Goal: Find specific page/section: Find specific page/section

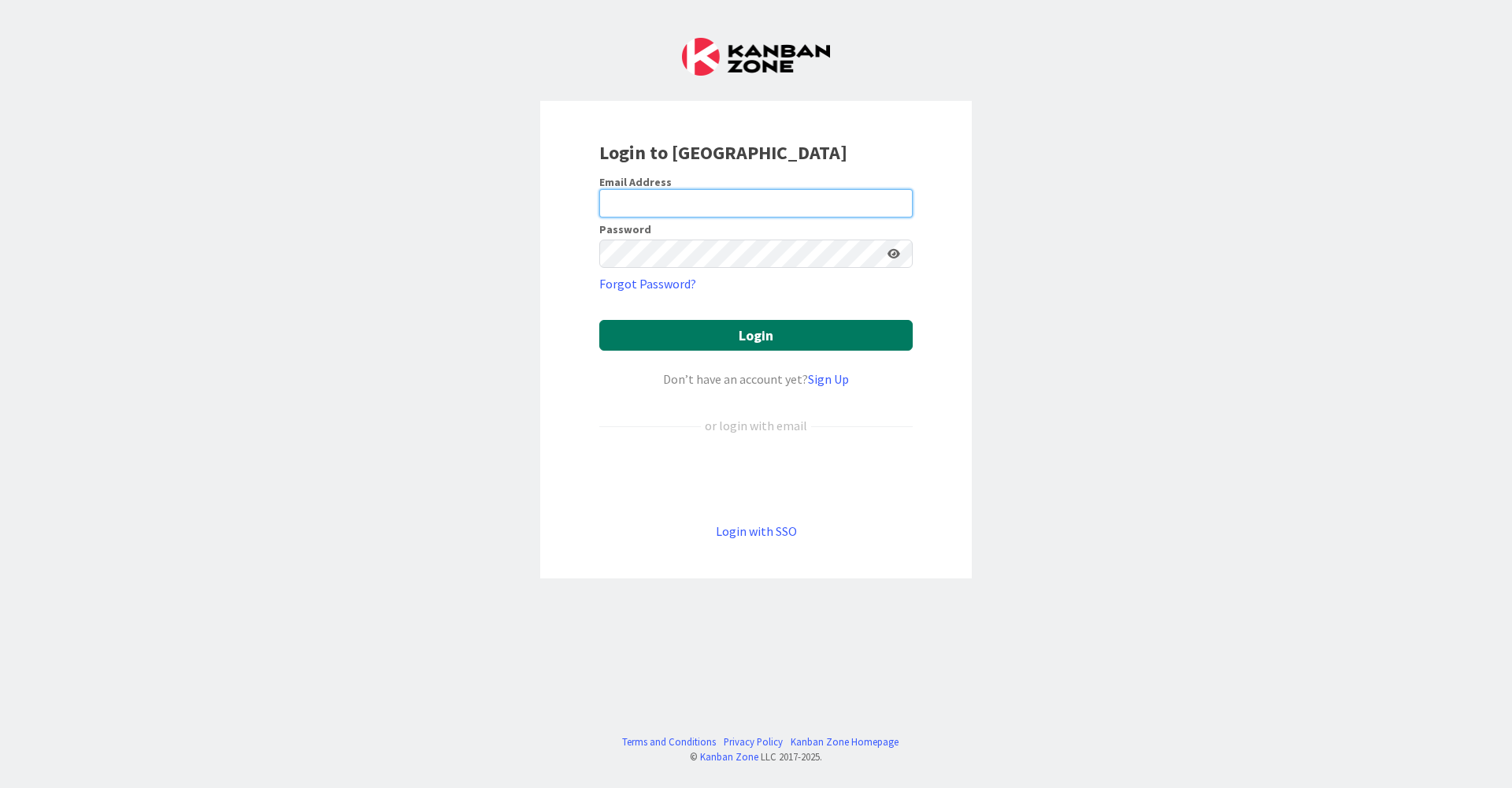
type input "[EMAIL_ADDRESS][DOMAIN_NAME]"
click at [897, 333] on button "Login" at bounding box center [756, 335] width 313 height 31
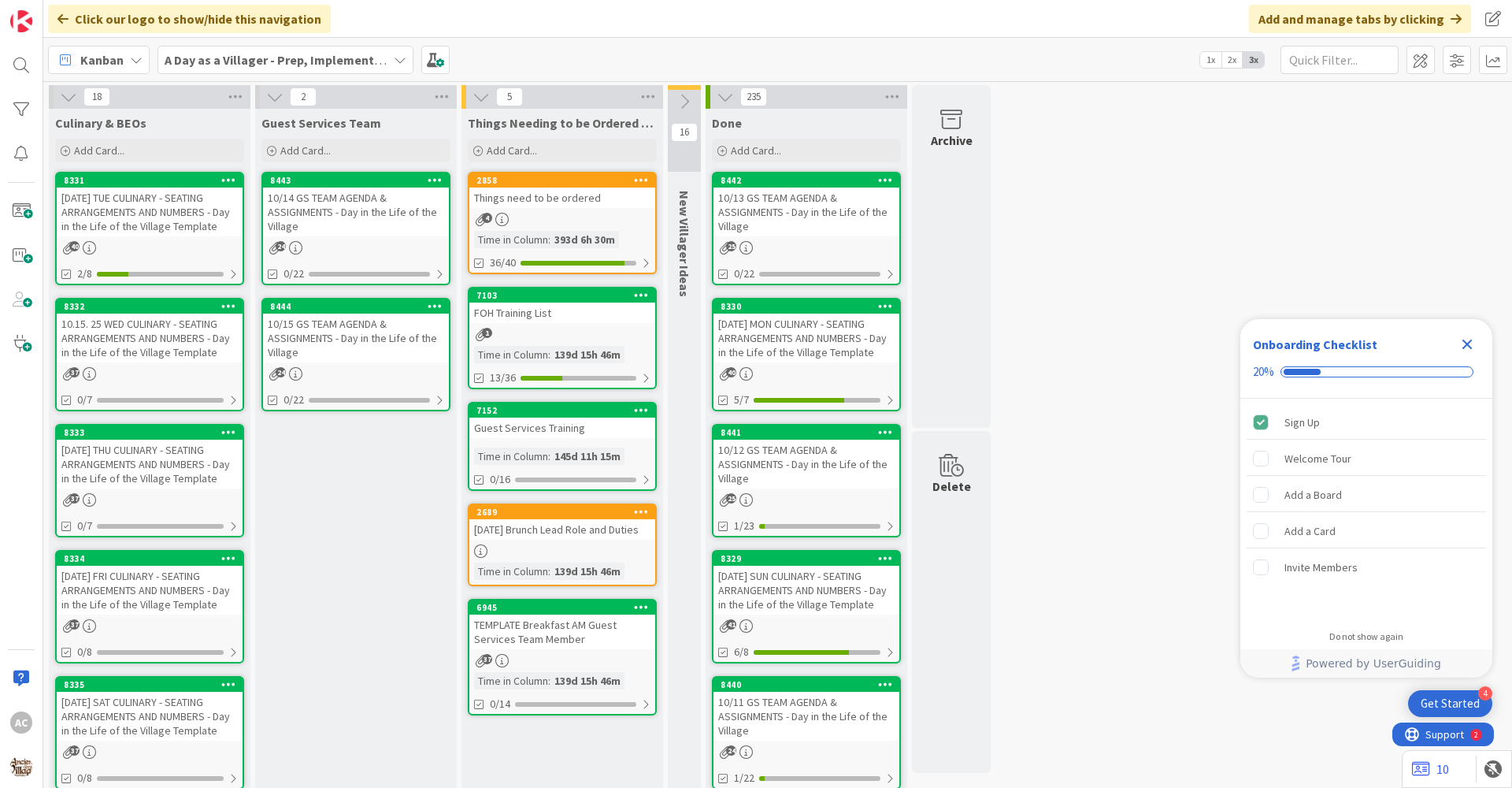
click at [212, 354] on div "10.15. 25 WED CULINARY - SEATING ARRANGEMENTS AND NUMBERS - Day in the Life of …" at bounding box center [150, 338] width 186 height 49
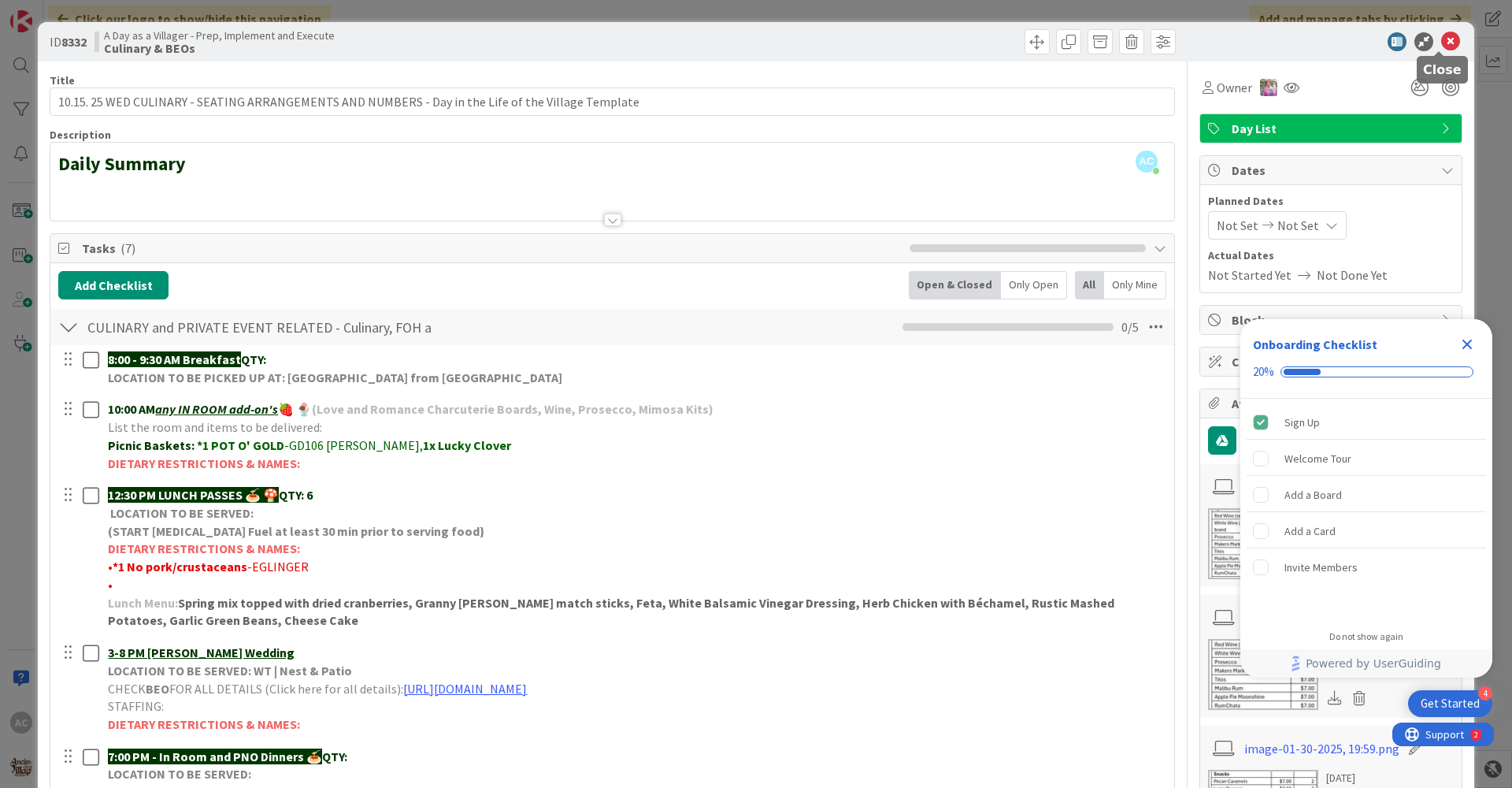
click at [1442, 48] on icon at bounding box center [1450, 41] width 19 height 19
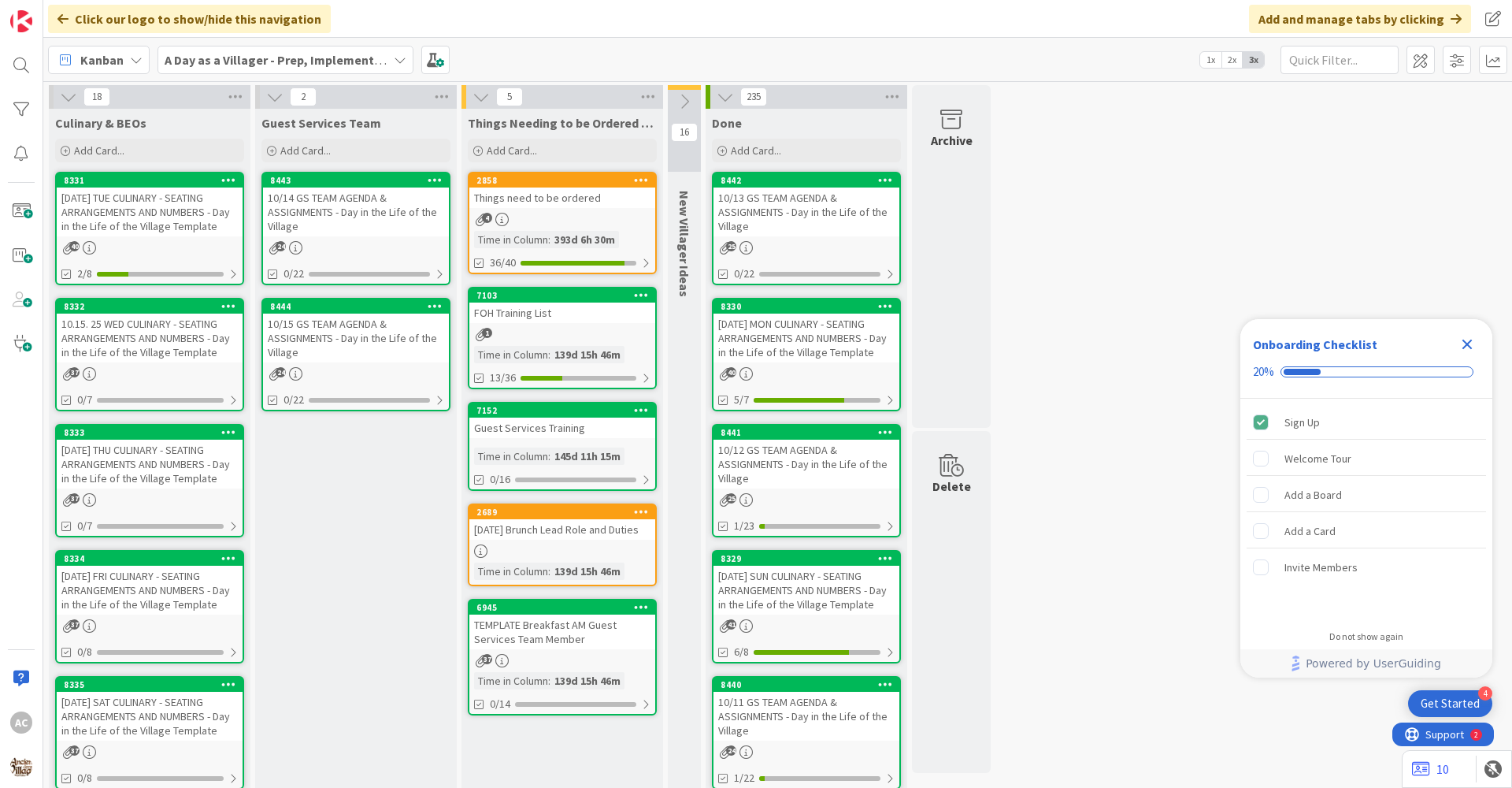
click at [179, 461] on div "[DATE] THU CULINARY - SEATING ARRANGEMENTS AND NUMBERS - Day in the Life of the…" at bounding box center [150, 464] width 186 height 49
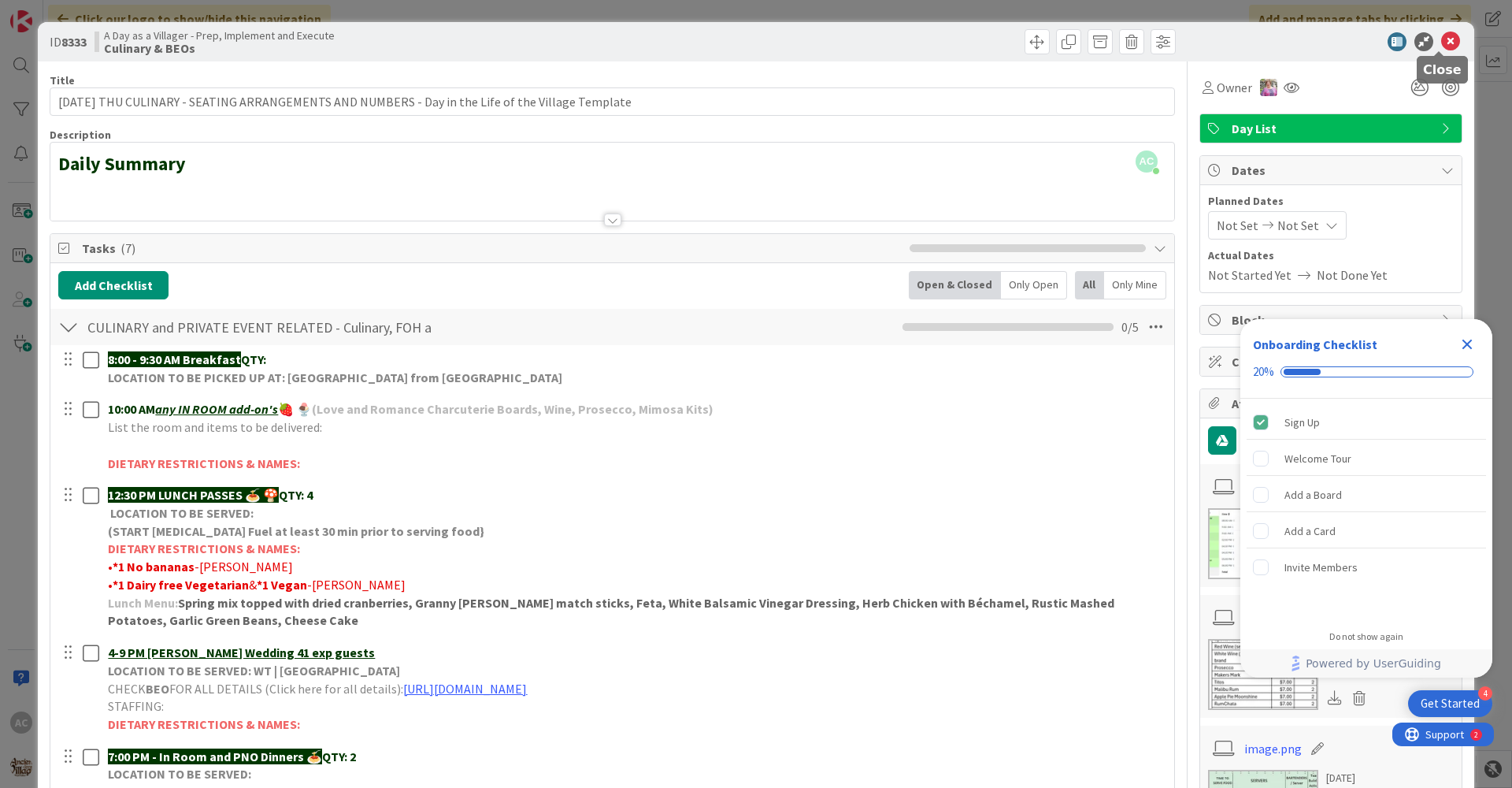
click at [1441, 45] on icon at bounding box center [1450, 41] width 19 height 19
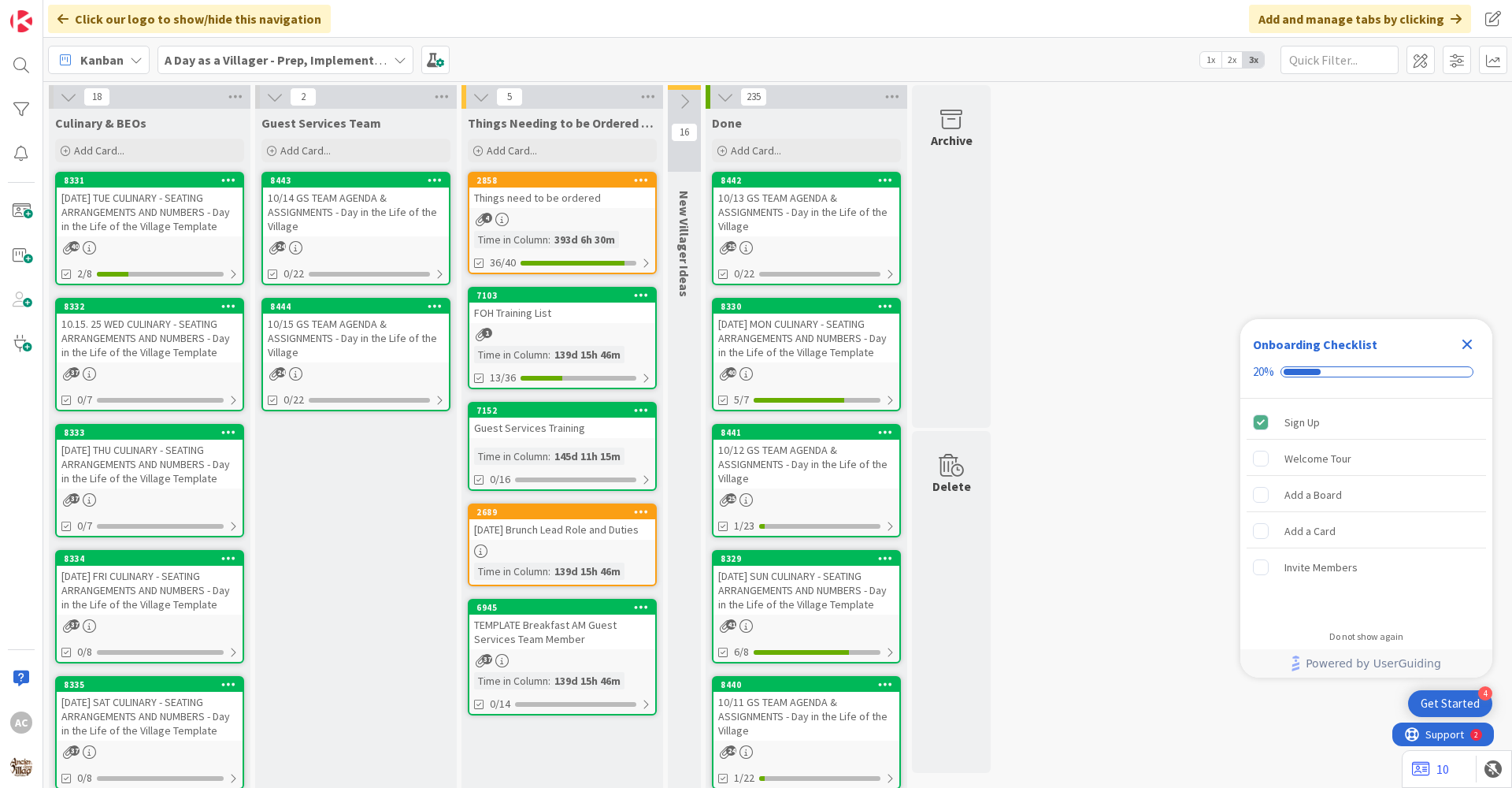
click at [171, 734] on div "[DATE] SAT CULINARY - SEATING ARRANGEMENTS AND NUMBERS - Day in the Life of the…" at bounding box center [150, 716] width 186 height 49
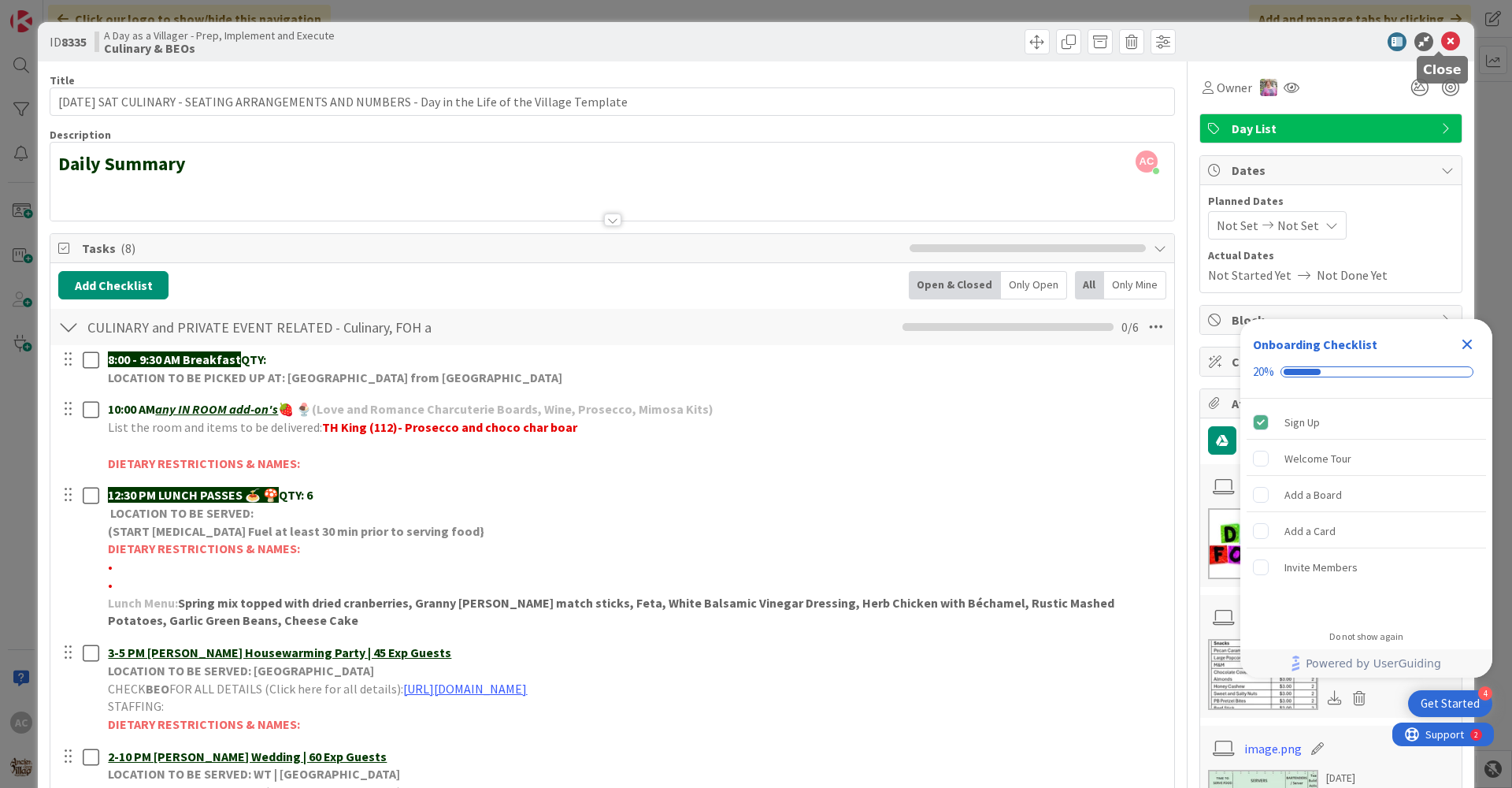
click at [1441, 39] on icon at bounding box center [1450, 41] width 19 height 19
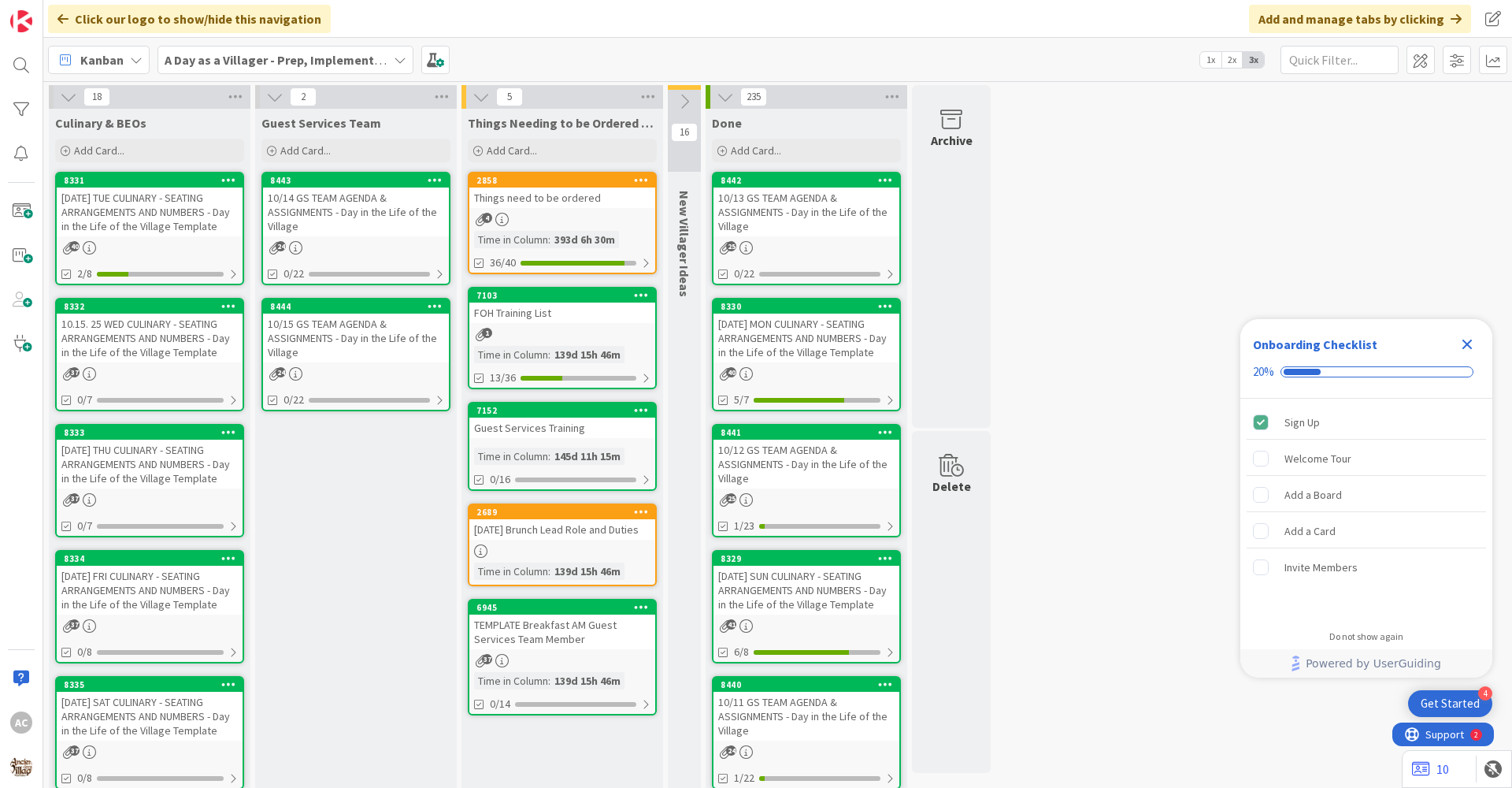
click at [219, 227] on div "[DATE] TUE CULINARY - SEATING ARRANGEMENTS AND NUMBERS - Day in the Life of the…" at bounding box center [150, 212] width 186 height 49
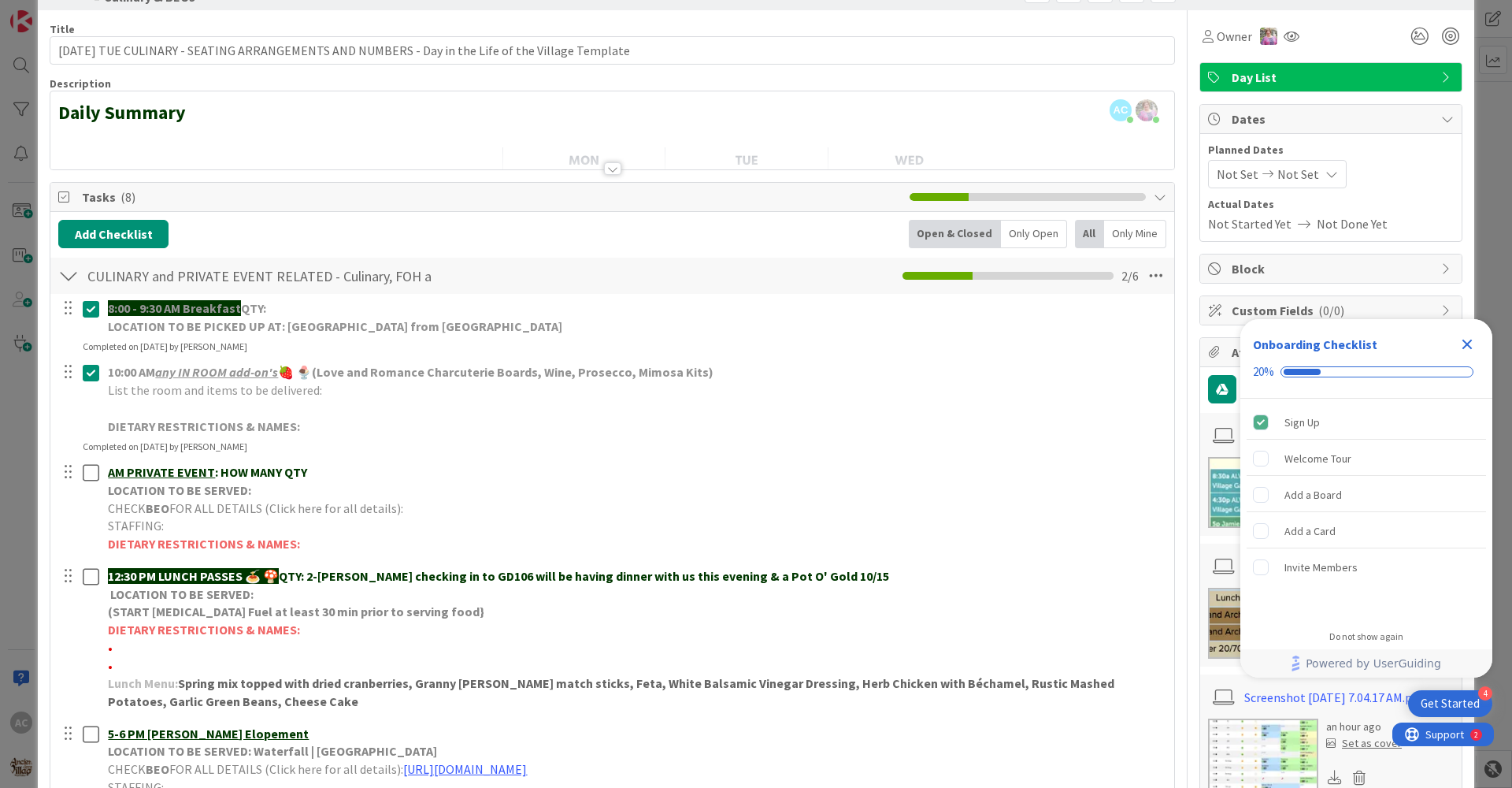
scroll to position [79, 0]
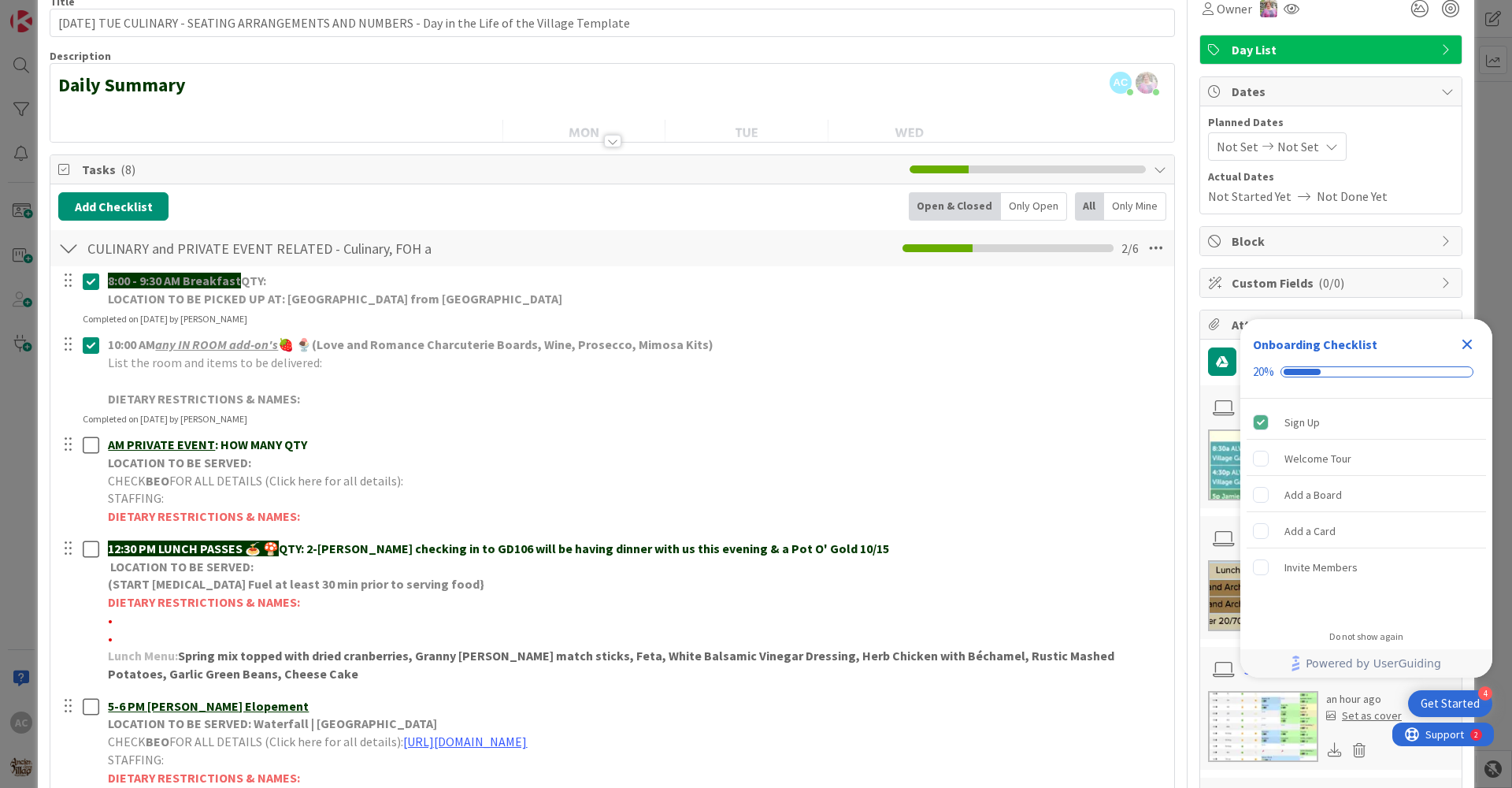
click at [1467, 351] on icon "Close Checklist" at bounding box center [1467, 344] width 19 height 19
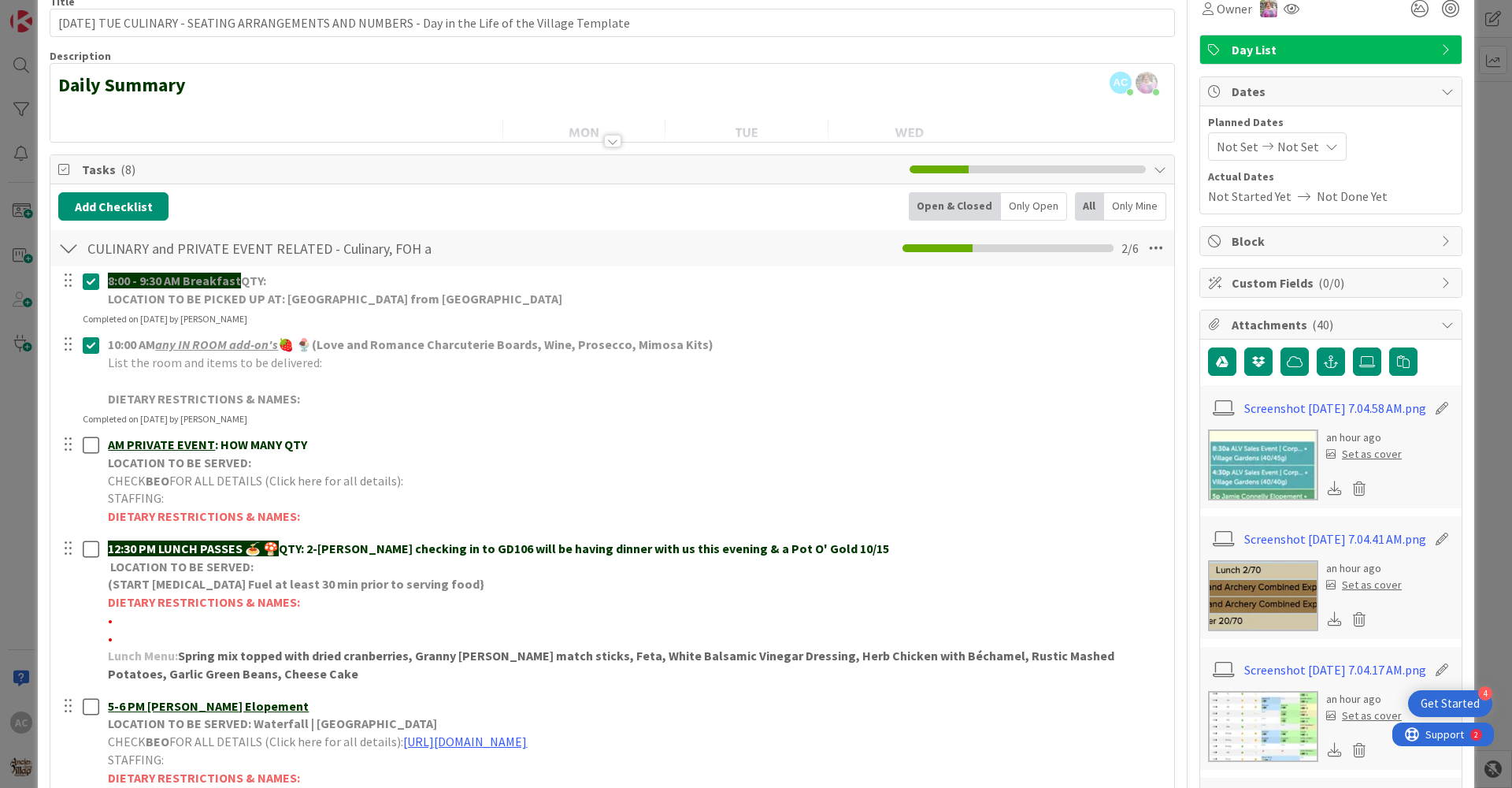
scroll to position [0, 0]
click at [1208, 475] on img at bounding box center [1263, 465] width 110 height 71
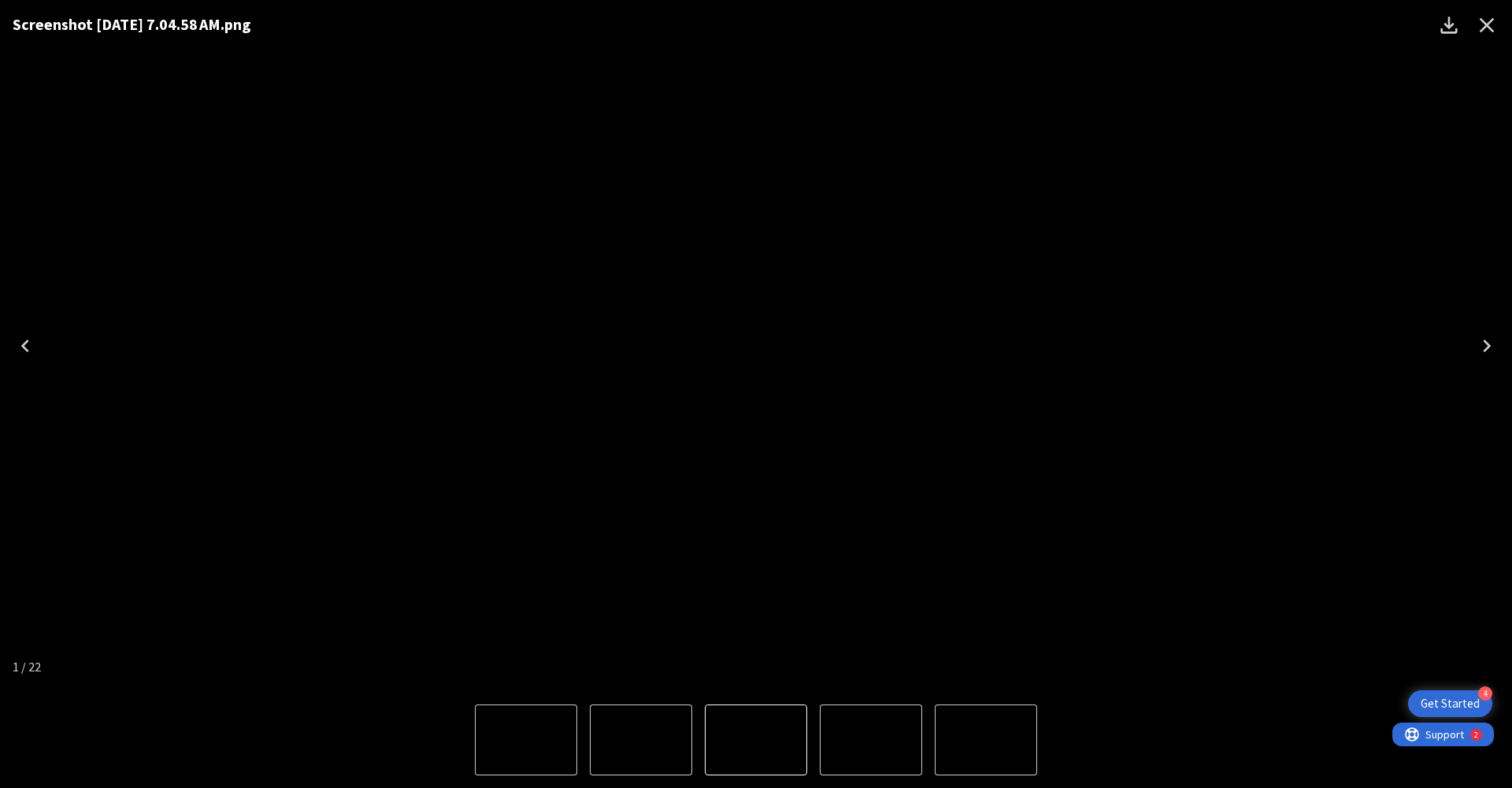
click at [1485, 30] on icon "Close" at bounding box center [1486, 26] width 26 height 26
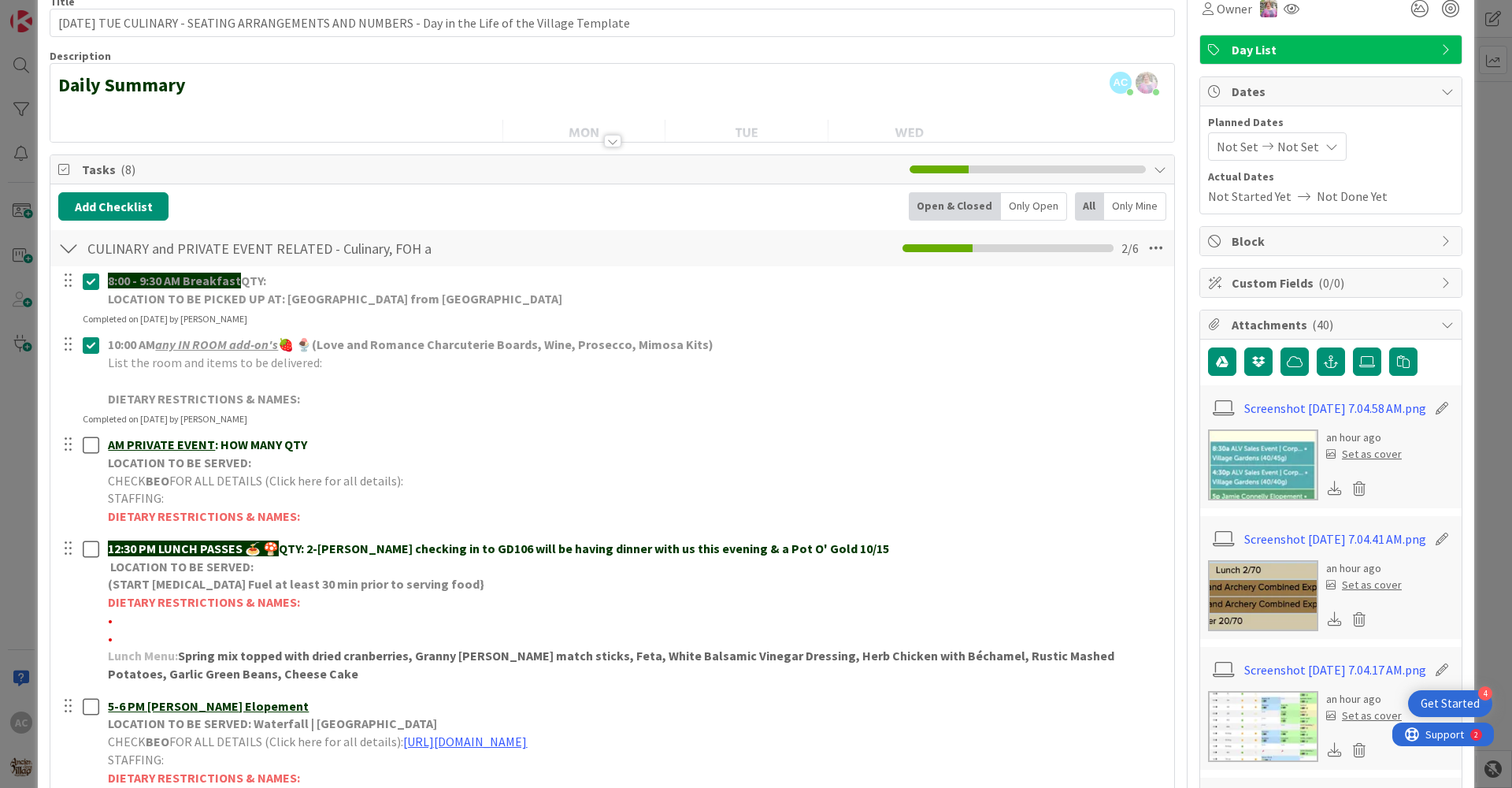
click at [1267, 617] on img at bounding box center [1263, 596] width 110 height 71
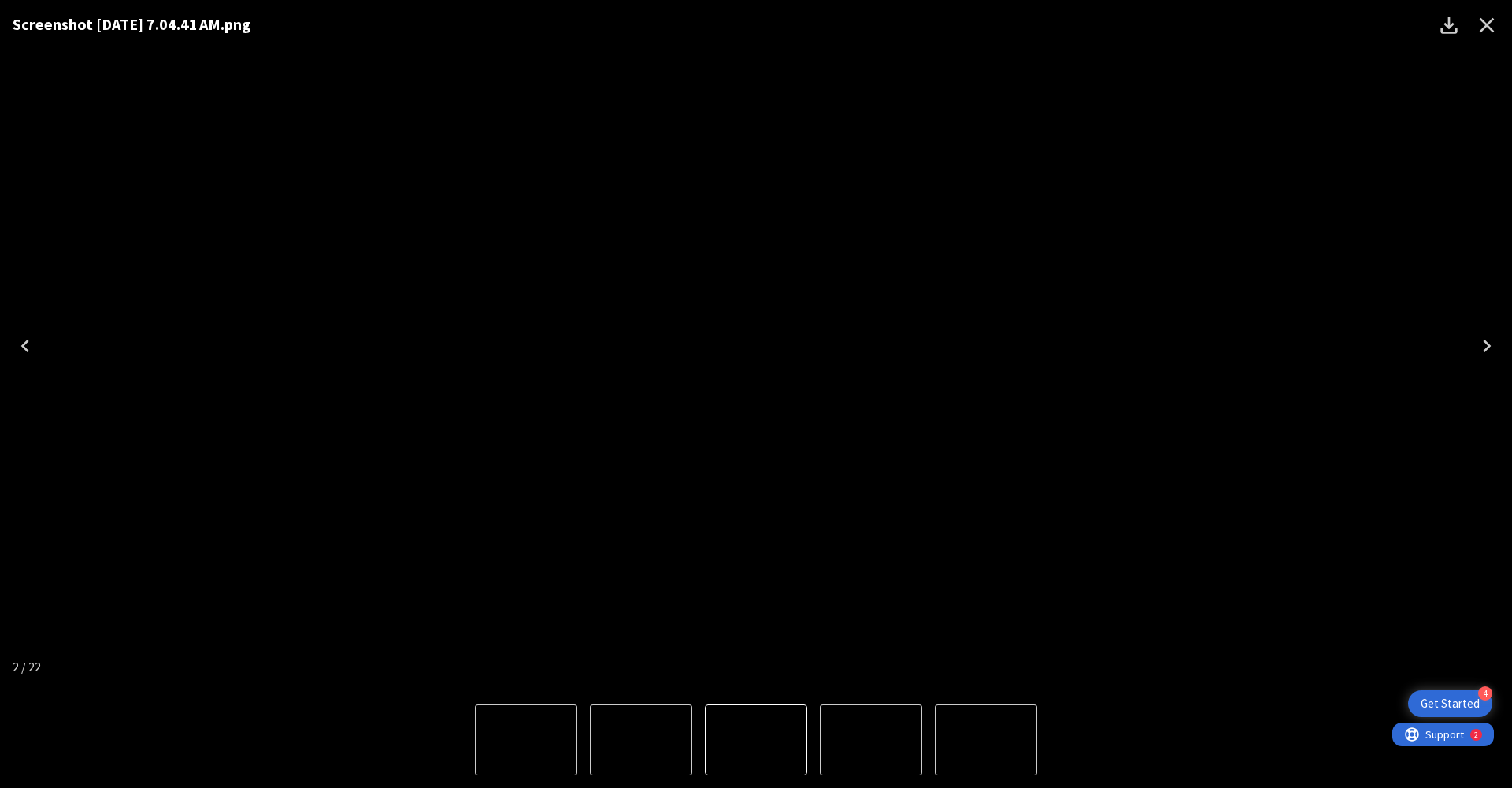
click at [1503, 26] on button "Close" at bounding box center [1486, 25] width 37 height 37
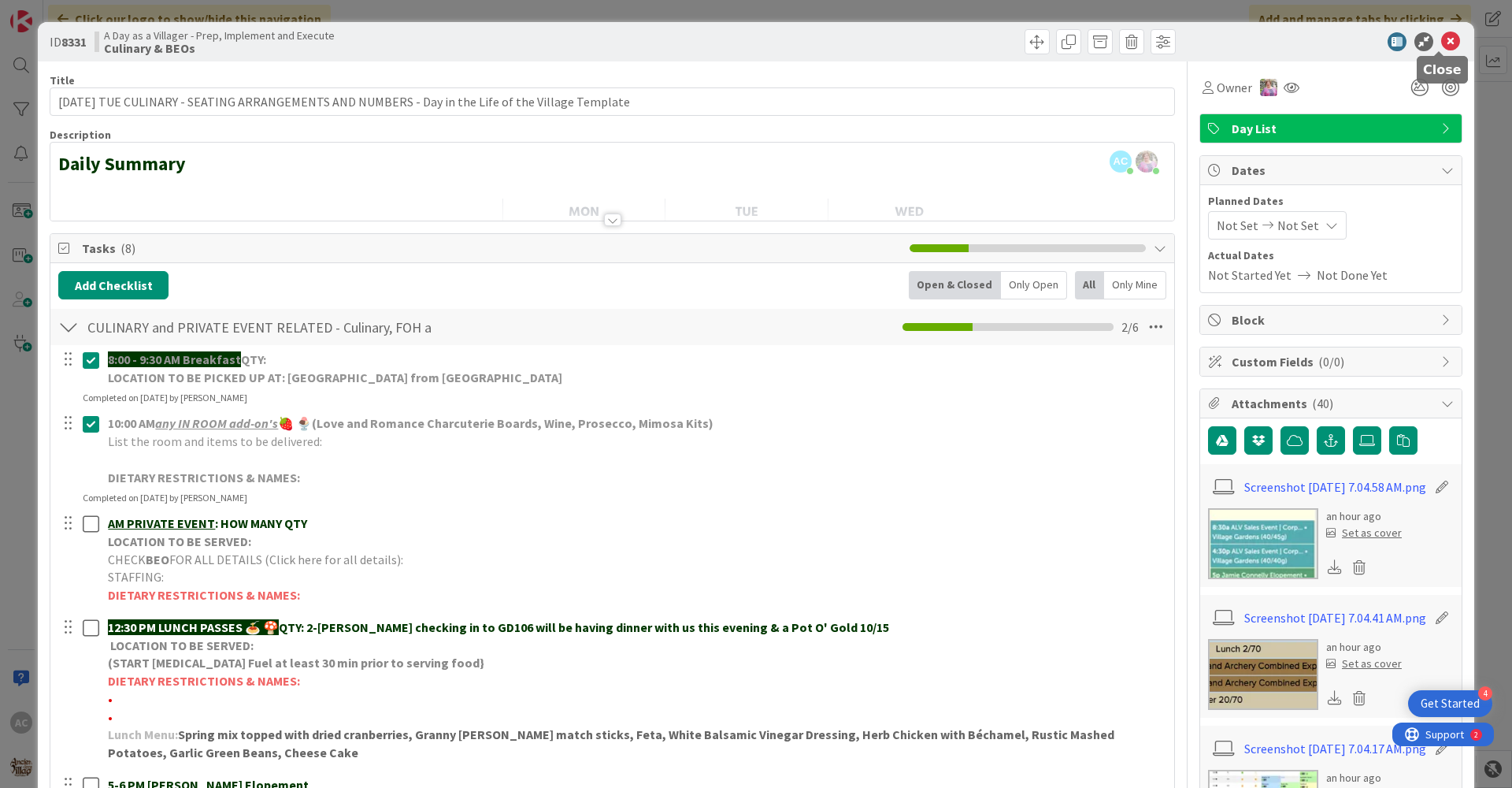
click at [1446, 35] on icon at bounding box center [1450, 41] width 19 height 19
